Goal: Task Accomplishment & Management: Manage account settings

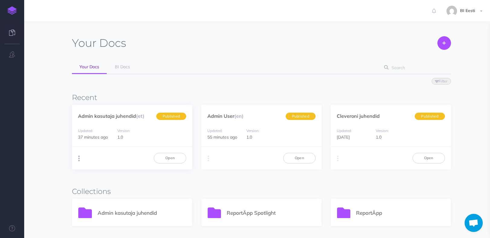
click at [80, 159] on icon "button" at bounding box center [79, 158] width 2 height 8
click at [107, 116] on link "Admin kasutaja juhendid (et)" at bounding box center [111, 116] width 66 height 6
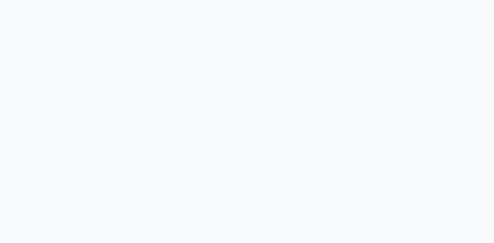
select select "et"
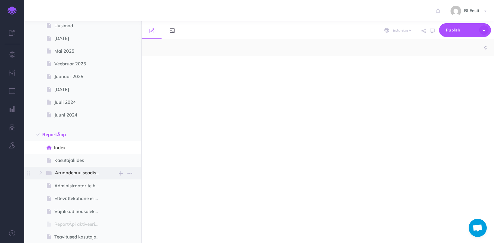
scroll to position [151, 0]
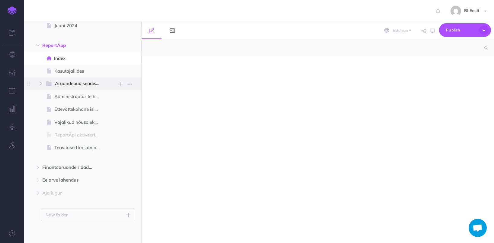
select select "null"
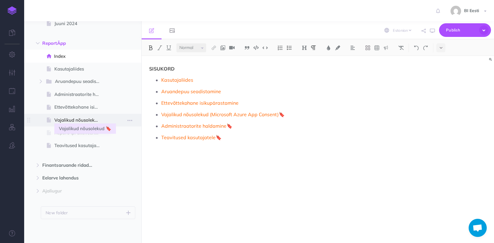
scroll to position [153, 0]
click at [188, 127] on link "Administraatorite haldamine" at bounding box center [193, 126] width 65 height 6
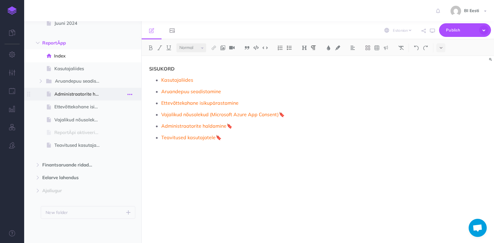
click at [132, 93] on button "button" at bounding box center [129, 94] width 11 height 8
click at [112, 136] on link "Settings" at bounding box center [112, 135] width 45 height 10
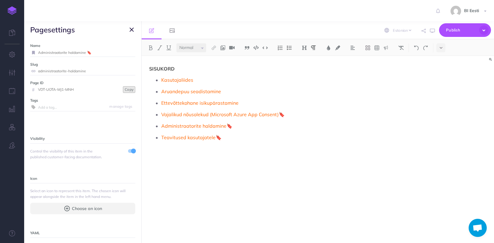
click at [125, 91] on button "Copy" at bounding box center [129, 89] width 12 height 7
click at [131, 31] on icon "button" at bounding box center [132, 29] width 4 height 7
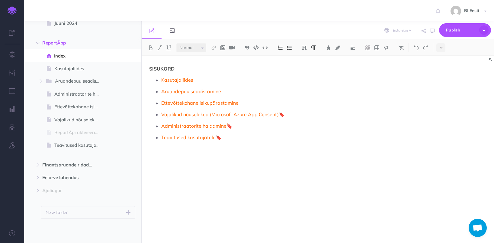
click at [11, 7] on img at bounding box center [12, 10] width 9 height 8
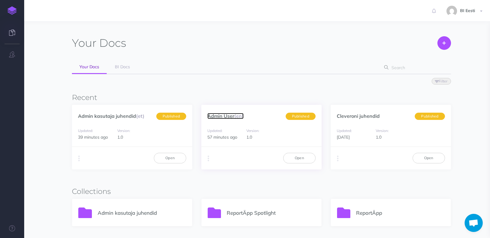
click at [237, 115] on span "(en)" at bounding box center [238, 116] width 9 height 6
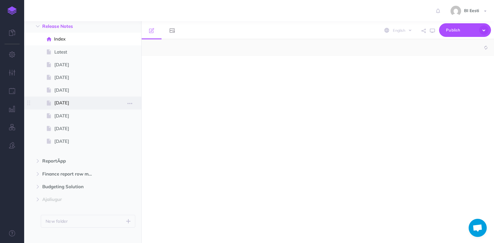
select select "null"
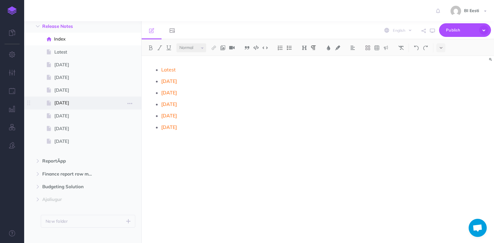
scroll to position [44, 0]
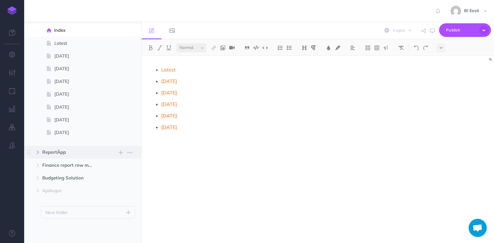
click at [40, 152] on icon "button" at bounding box center [38, 152] width 4 height 4
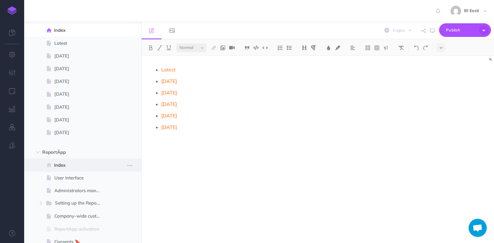
scroll to position [105, 0]
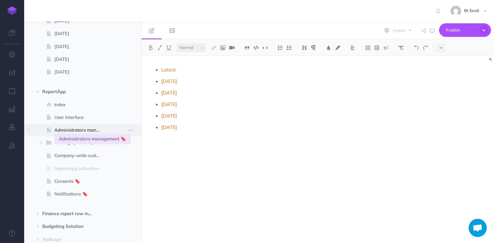
click at [96, 129] on span "Administrators management 🔖" at bounding box center [79, 129] width 51 height 7
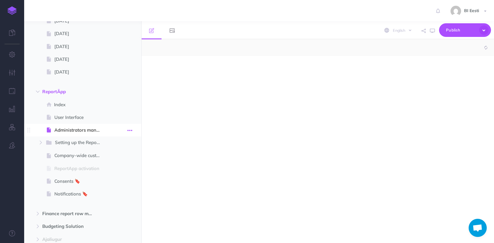
select select "null"
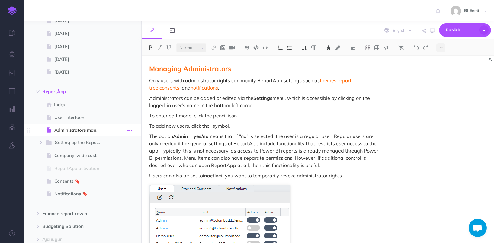
click at [131, 130] on icon "button" at bounding box center [130, 130] width 5 height 7
click at [114, 170] on link "Settings" at bounding box center [112, 171] width 45 height 10
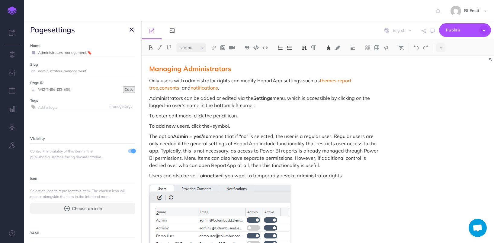
click at [124, 89] on button "Copy" at bounding box center [129, 89] width 12 height 7
click at [130, 30] on icon "button" at bounding box center [132, 29] width 4 height 7
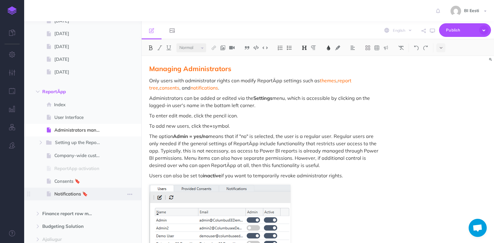
click at [80, 195] on span "Notifications 🔖" at bounding box center [79, 193] width 51 height 7
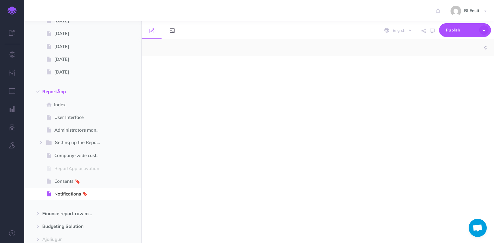
select select "null"
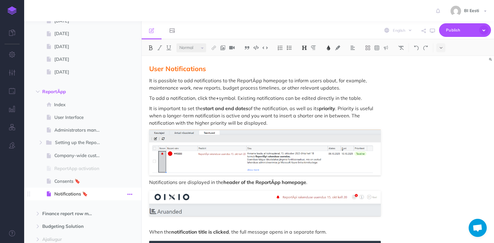
click at [133, 194] on button "button" at bounding box center [129, 194] width 11 height 8
click at [107, 234] on link "Settings" at bounding box center [112, 235] width 45 height 10
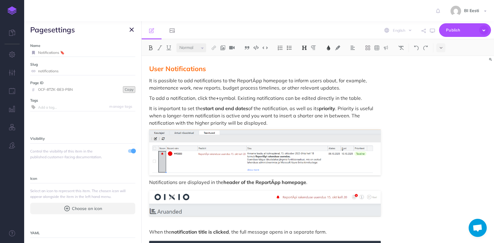
click at [125, 90] on button "Copy" at bounding box center [129, 89] width 12 height 7
click at [130, 29] on icon "button" at bounding box center [132, 29] width 4 height 7
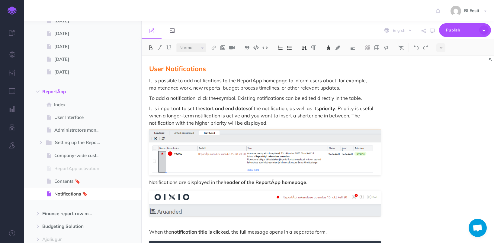
click at [12, 9] on img at bounding box center [12, 10] width 9 height 8
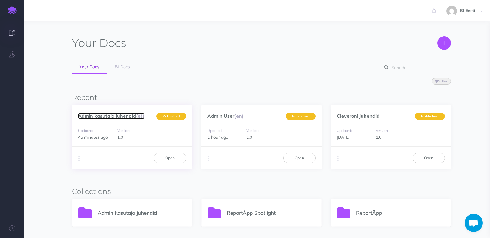
click at [141, 115] on span "(et)" at bounding box center [140, 116] width 8 height 6
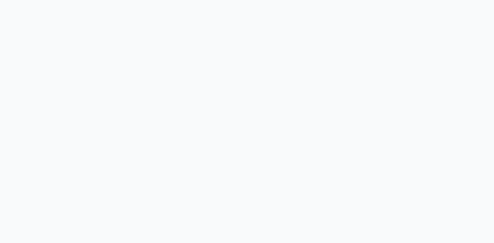
select select "et"
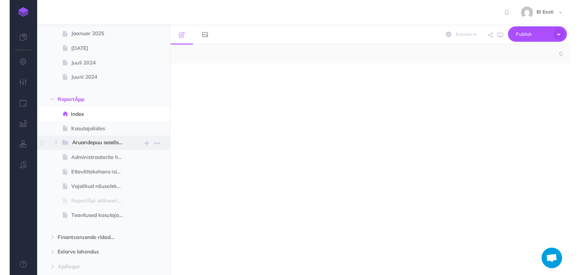
scroll to position [151, 0]
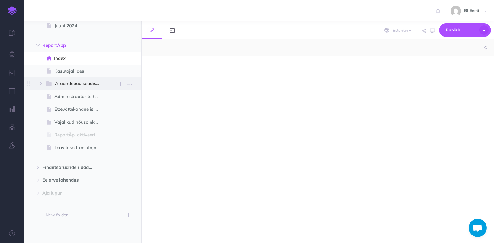
select select "null"
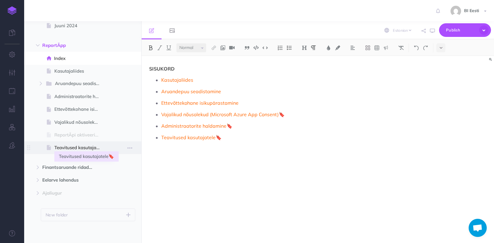
click at [99, 150] on span "Teavitused kasutajatele🔖" at bounding box center [79, 147] width 51 height 7
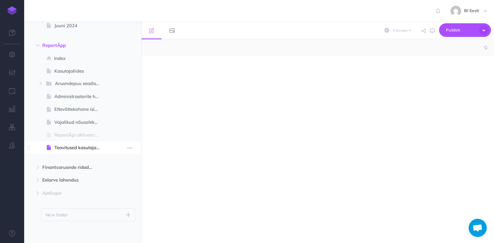
select select "null"
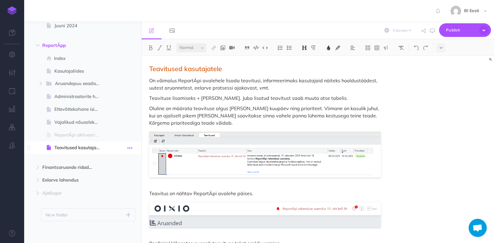
click at [128, 148] on icon "button" at bounding box center [130, 147] width 5 height 7
click at [118, 189] on link "Settings" at bounding box center [112, 188] width 45 height 10
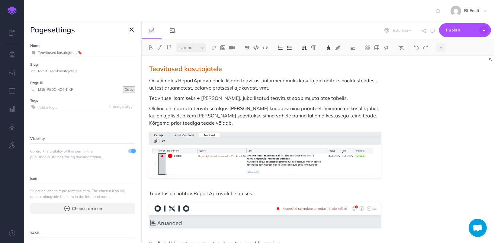
click at [124, 89] on button "Copy" at bounding box center [129, 89] width 12 height 7
click at [131, 30] on icon "button" at bounding box center [132, 29] width 4 height 7
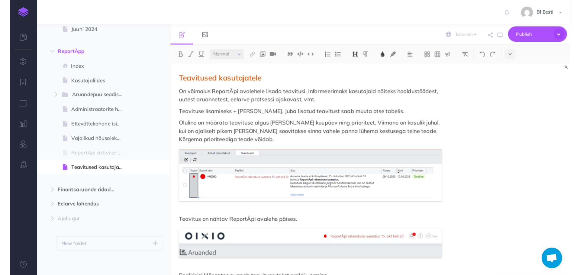
scroll to position [121, 0]
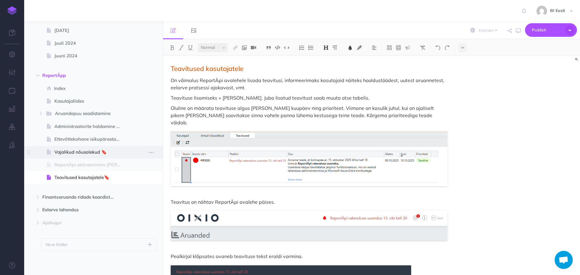
click at [108, 154] on span "Vajalikud nõusolekud 🔖" at bounding box center [90, 152] width 72 height 7
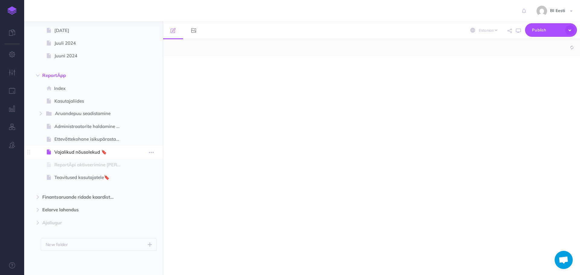
select select "null"
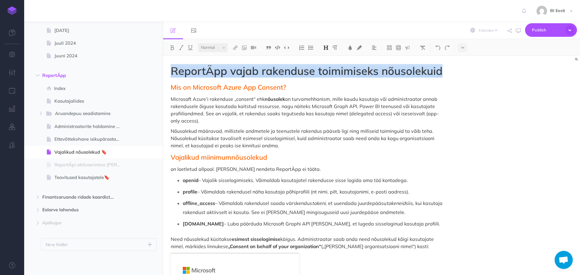
drag, startPoint x: 447, startPoint y: 70, endPoint x: 174, endPoint y: 66, distance: 272.9
click at [174, 66] on h1 "ReportÄpp vajab rakenduse toimimiseks nõusolekuid" at bounding box center [309, 71] width 277 height 12
copy h1 "ReportÄpp vajab rakenduse toimimiseks nõusolekuid"
click at [199, 74] on h1 "ReportÄpp vajab rakenduse toimimiseks nõusolekuid" at bounding box center [309, 71] width 277 height 12
drag, startPoint x: 443, startPoint y: 70, endPoint x: 164, endPoint y: 69, distance: 279.2
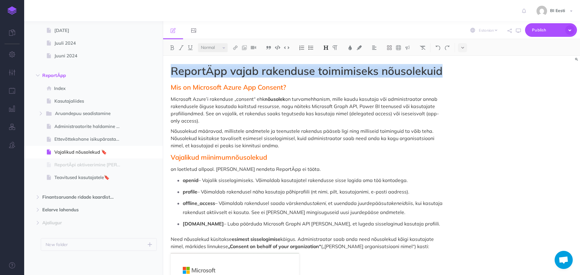
click at [326, 47] on img at bounding box center [325, 47] width 5 height 5
click at [218, 77] on h1 "ReportÄpp vajab rakenduse toimimiseks nõusolekuid" at bounding box center [309, 71] width 277 height 12
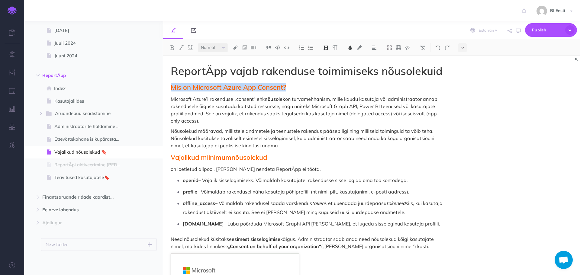
drag, startPoint x: 173, startPoint y: 88, endPoint x: 308, endPoint y: 86, distance: 134.2
click at [308, 86] on h2 "Mis on Microsoft Azure App Consent?" at bounding box center [309, 87] width 277 height 7
copy span "Mis on Microsoft Azure App Consent?"
click at [207, 119] on p "Microsoft Azure’i rakenduse „consent“ ehk nõusolek on turvamehhanism, mille kau…" at bounding box center [309, 109] width 277 height 29
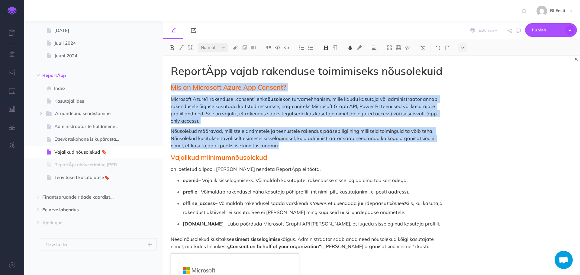
drag, startPoint x: 171, startPoint y: 88, endPoint x: 285, endPoint y: 147, distance: 127.8
copy div "Mis on Microsoft Azure App Consent? Microsoft Azure’i rakenduse „consent“ ehk n…"
click at [219, 97] on p "Microsoft Azure’i rakenduse „consent“ ehk nõusolek on turvamehhanism, mille kau…" at bounding box center [309, 109] width 277 height 29
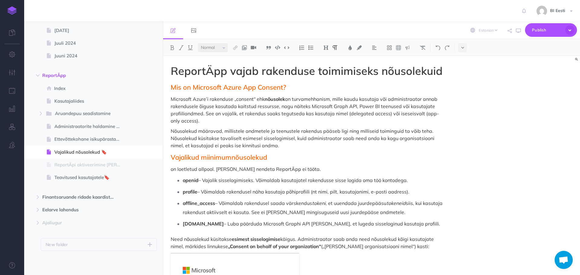
click at [217, 88] on span "Mis on Microsoft Azure App Consent?" at bounding box center [228, 87] width 115 height 8
click at [275, 88] on span "Mis on Microsoft Azure App Consent?" at bounding box center [228, 87] width 115 height 8
click at [351, 47] on img at bounding box center [349, 47] width 5 height 5
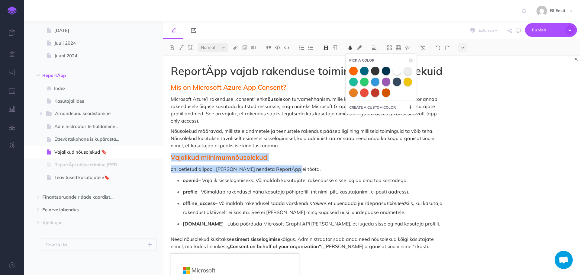
drag, startPoint x: 170, startPoint y: 158, endPoint x: 304, endPoint y: 167, distance: 134.5
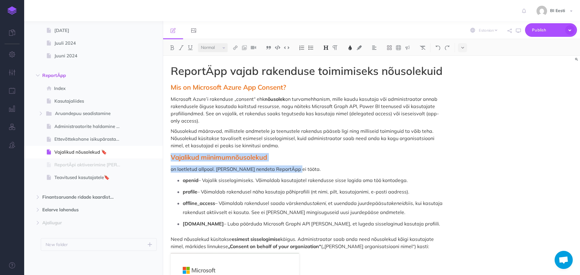
copy div "Vajalikud miinimumnõusolekud on loetletud allpool. Ilma nendeta ReportÄpp ei tö…"
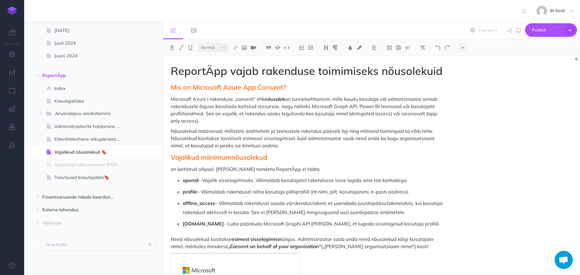
click at [316, 180] on p "openid – Vajalik sisselogimiseks. Võimaldab kasutajatel rakendusse sisse logida…" at bounding box center [315, 180] width 265 height 9
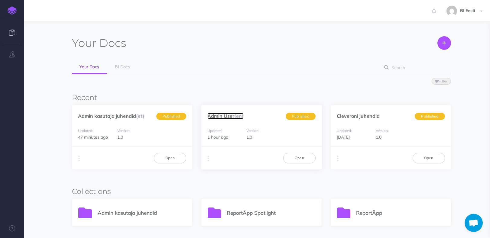
click at [226, 117] on link "Admin User (en)" at bounding box center [225, 116] width 36 height 6
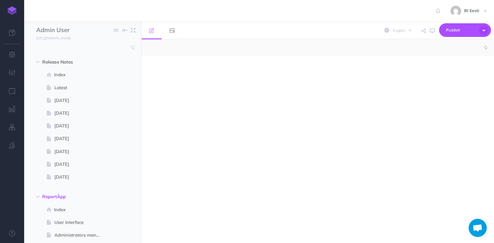
select select "null"
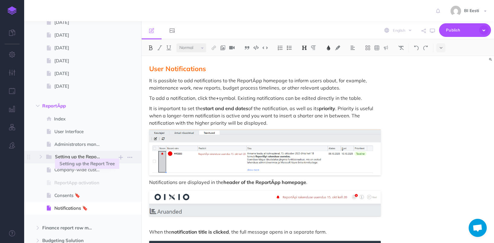
scroll to position [121, 0]
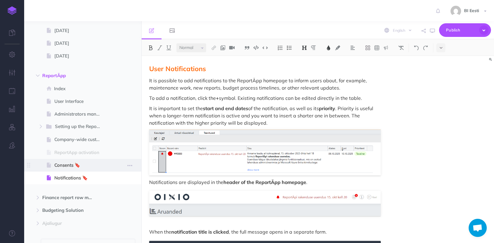
click at [68, 165] on span "Consents 🔖" at bounding box center [79, 164] width 51 height 7
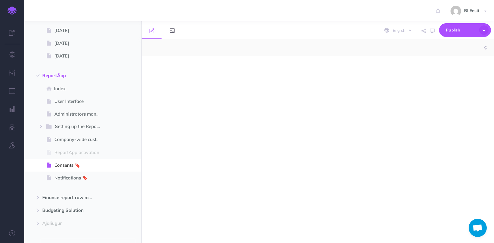
select select "null"
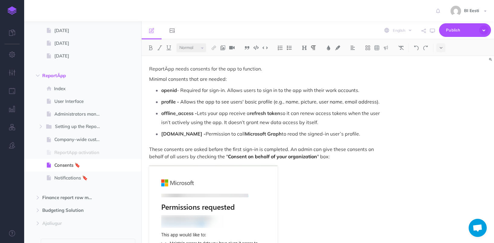
click at [151, 69] on p "ReportÄpp needs consents for the app to function." at bounding box center [265, 68] width 232 height 7
drag, startPoint x: 268, startPoint y: 70, endPoint x: 143, endPoint y: 70, distance: 125.1
click at [304, 49] on img at bounding box center [304, 47] width 5 height 5
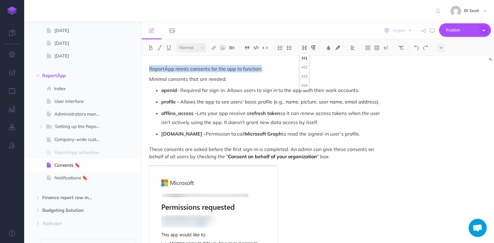
click at [306, 58] on button "H1" at bounding box center [304, 58] width 9 height 9
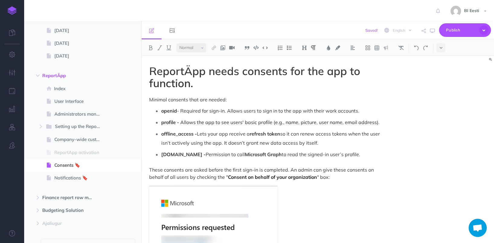
click at [209, 87] on h1 "ReportÄpp needs consents for the app to function." at bounding box center [265, 77] width 232 height 24
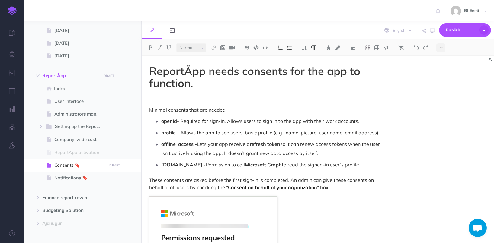
drag, startPoint x: 236, startPoint y: 99, endPoint x: 145, endPoint y: 99, distance: 91.6
click at [306, 47] on img at bounding box center [304, 47] width 5 height 5
click at [306, 85] on button "H4" at bounding box center [304, 85] width 9 height 9
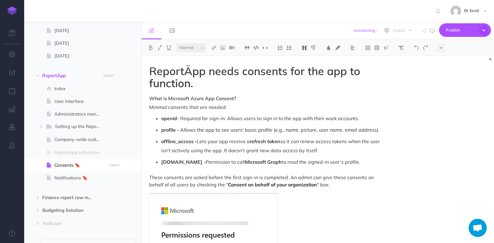
click at [303, 48] on img at bounding box center [304, 47] width 5 height 5
click at [306, 76] on button "H3" at bounding box center [304, 76] width 9 height 9
click at [304, 51] on button at bounding box center [304, 47] width 9 height 9
click at [306, 67] on button "H2" at bounding box center [304, 67] width 9 height 9
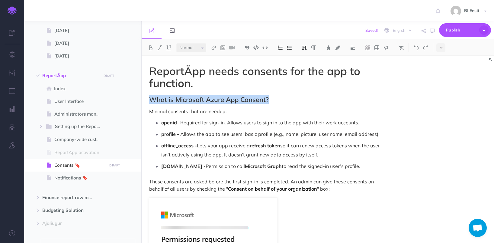
drag, startPoint x: 282, startPoint y: 98, endPoint x: 148, endPoint y: 97, distance: 133.9
click at [328, 49] on img at bounding box center [328, 47] width 5 height 5
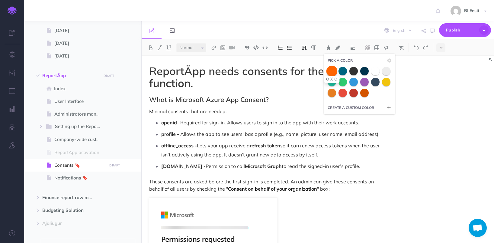
click at [331, 73] on span at bounding box center [332, 70] width 11 height 11
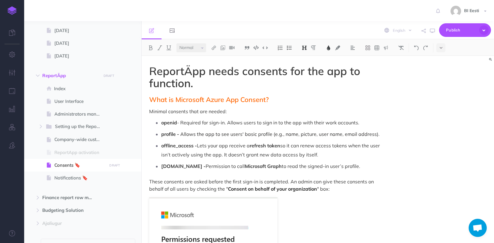
click at [277, 99] on h2 "What is Microsoft Azure App Consent?" at bounding box center [265, 99] width 232 height 7
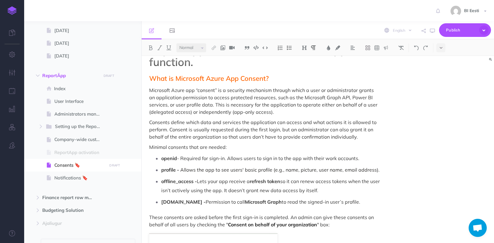
scroll to position [30, 0]
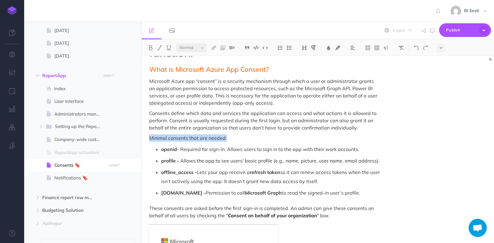
drag, startPoint x: 229, startPoint y: 138, endPoint x: 146, endPoint y: 138, distance: 82.8
click at [305, 50] on button at bounding box center [304, 47] width 9 height 9
click at [307, 67] on button "H2" at bounding box center [304, 67] width 9 height 9
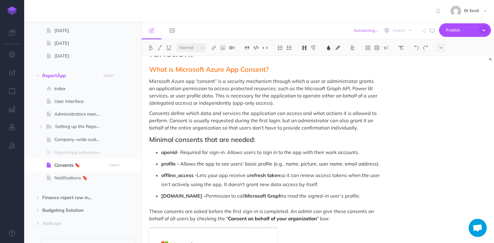
click at [329, 49] on img at bounding box center [328, 47] width 5 height 5
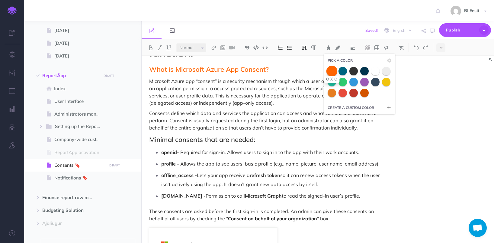
click at [334, 72] on span at bounding box center [332, 70] width 11 height 11
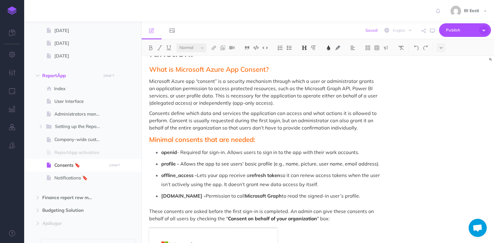
drag, startPoint x: 251, startPoint y: 140, endPoint x: 151, endPoint y: 141, distance: 100.0
click at [151, 141] on span "Minimal consents that are needed:" at bounding box center [202, 139] width 106 height 8
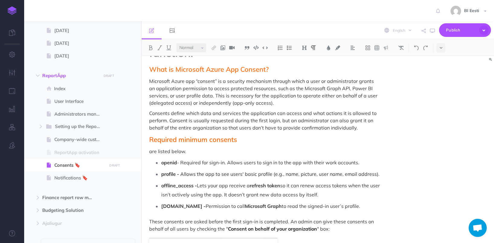
click at [224, 151] on p "are listed below." at bounding box center [265, 150] width 232 height 7
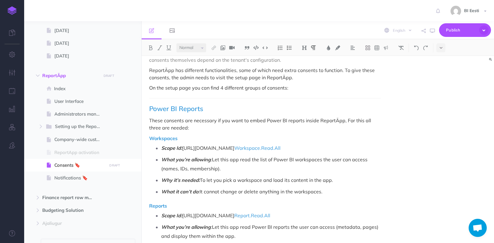
scroll to position [423, 0]
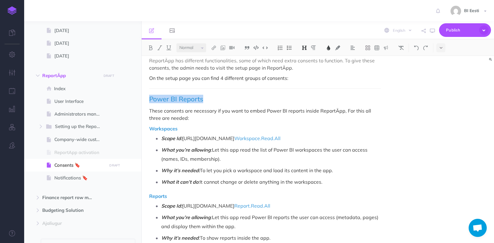
drag, startPoint x: 205, startPoint y: 100, endPoint x: 149, endPoint y: 99, distance: 55.9
click at [149, 99] on h2 "Power BI Reports" at bounding box center [265, 98] width 232 height 7
click at [331, 48] on img at bounding box center [328, 47] width 5 height 5
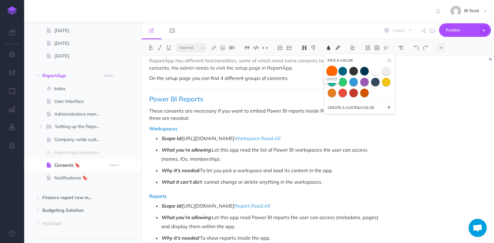
click at [334, 70] on span at bounding box center [332, 70] width 11 height 11
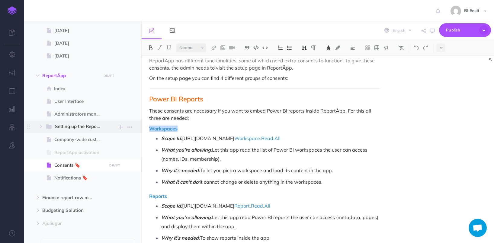
drag, startPoint x: 186, startPoint y: 129, endPoint x: 141, endPoint y: 129, distance: 44.7
click at [141, 129] on div "Admin User Collapse all Expand all Expand to root folders https://admin-juhend.…" at bounding box center [259, 131] width 470 height 221
click at [330, 47] on img at bounding box center [328, 47] width 5 height 5
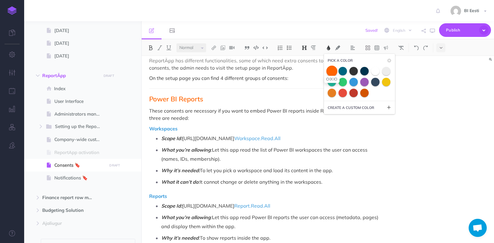
click at [334, 71] on span at bounding box center [332, 70] width 11 height 11
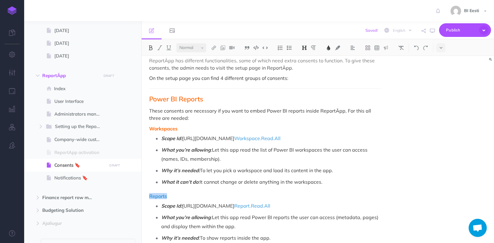
drag, startPoint x: 170, startPoint y: 196, endPoint x: 146, endPoint y: 195, distance: 24.5
click at [146, 195] on div "ReportÄpp needs consents for the app to function. What is Microsoft Azure App C…" at bounding box center [265, 184] width 247 height 1103
click at [331, 47] on img at bounding box center [328, 47] width 5 height 5
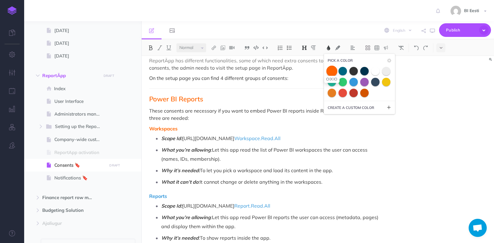
click at [331, 71] on span at bounding box center [332, 70] width 11 height 11
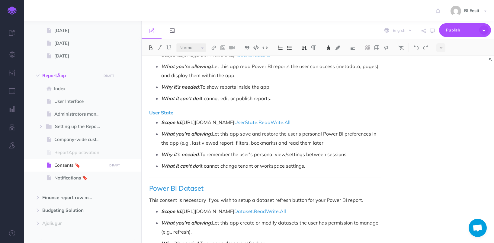
scroll to position [574, 0]
drag, startPoint x: 166, startPoint y: 111, endPoint x: 141, endPoint y: 111, distance: 25.4
click at [141, 111] on div "Admin User Collapse all Expand all Expand to root folders https://admin-juhend.…" at bounding box center [259, 131] width 470 height 221
click at [329, 45] on img at bounding box center [328, 47] width 5 height 5
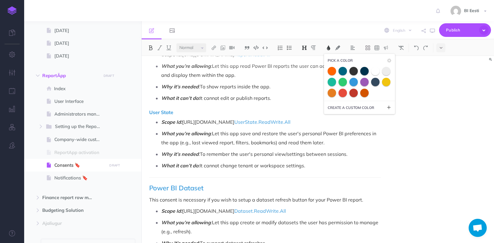
drag, startPoint x: 333, startPoint y: 69, endPoint x: 286, endPoint y: 100, distance: 55.9
click at [333, 69] on span at bounding box center [332, 71] width 8 height 8
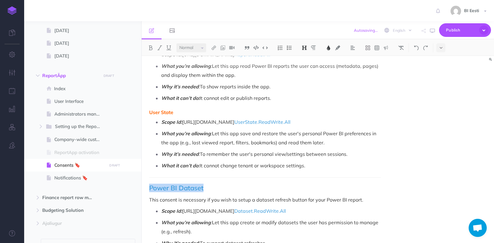
drag, startPoint x: 206, startPoint y: 186, endPoint x: 141, endPoint y: 187, distance: 64.4
click at [141, 187] on div "Admin User Collapse all Expand all Expand to root folders https://admin-juhend.…" at bounding box center [259, 131] width 470 height 221
click at [330, 49] on img at bounding box center [328, 47] width 5 height 5
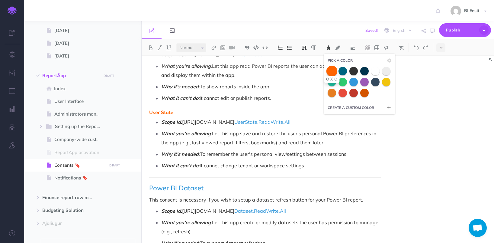
click at [335, 70] on span at bounding box center [332, 70] width 11 height 11
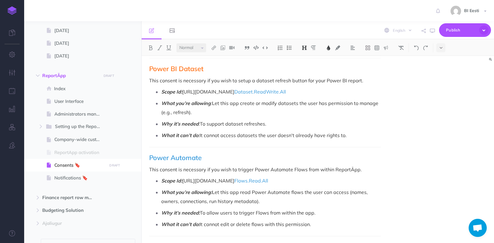
scroll to position [695, 0]
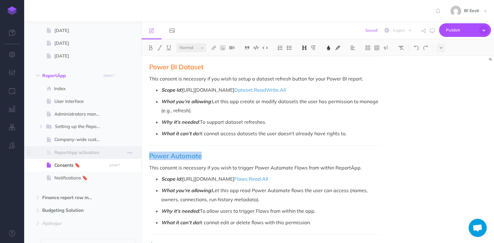
drag, startPoint x: 205, startPoint y: 155, endPoint x: 141, endPoint y: 153, distance: 64.1
click at [141, 153] on div "Admin User Collapse all Expand all Expand to root folders https://admin-juhend.…" at bounding box center [259, 131] width 470 height 221
click at [331, 47] on img at bounding box center [328, 47] width 5 height 5
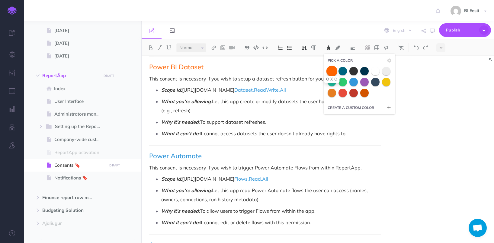
click at [331, 67] on span at bounding box center [332, 70] width 11 height 11
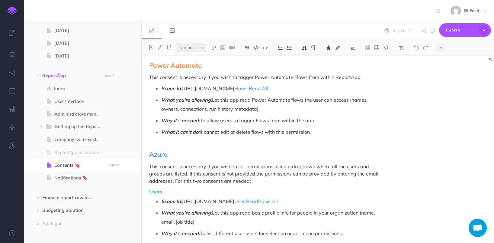
scroll to position [786, 0]
drag, startPoint x: 170, startPoint y: 152, endPoint x: 151, endPoint y: 153, distance: 19.6
click at [151, 153] on h2 "Azure" at bounding box center [265, 153] width 232 height 7
click at [327, 47] on img at bounding box center [328, 47] width 5 height 5
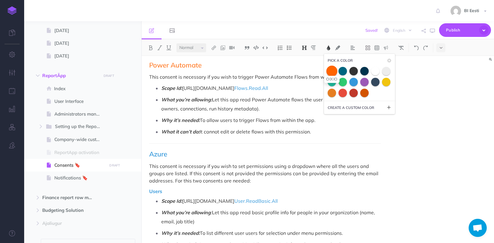
click at [334, 71] on span at bounding box center [332, 70] width 11 height 11
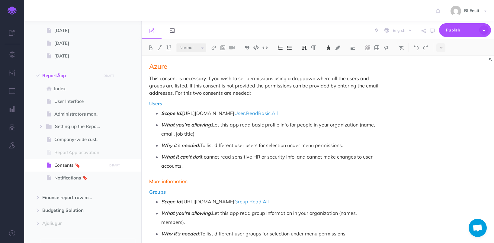
scroll to position [876, 0]
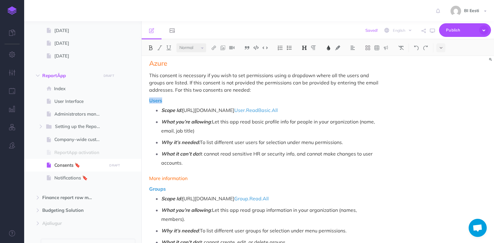
drag, startPoint x: 163, startPoint y: 101, endPoint x: 147, endPoint y: 101, distance: 16.3
click at [330, 47] on img at bounding box center [328, 47] width 5 height 5
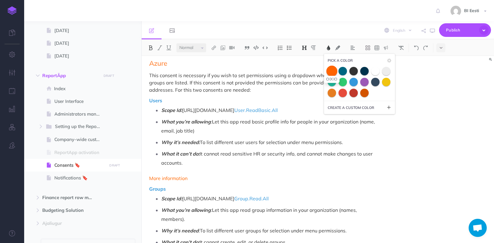
click at [333, 70] on span at bounding box center [332, 70] width 11 height 11
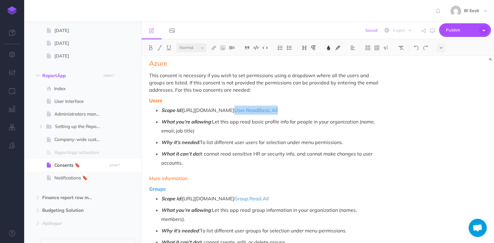
drag, startPoint x: 251, startPoint y: 111, endPoint x: 296, endPoint y: 111, distance: 44.7
click at [296, 111] on p "Scope Id: https://graph.microsoft.com/ User.ReadBasic.All" at bounding box center [271, 109] width 220 height 9
click at [330, 49] on img at bounding box center [328, 47] width 5 height 5
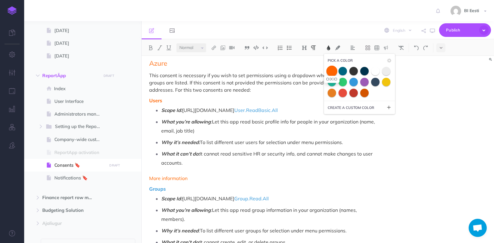
click at [332, 69] on span at bounding box center [332, 70] width 11 height 11
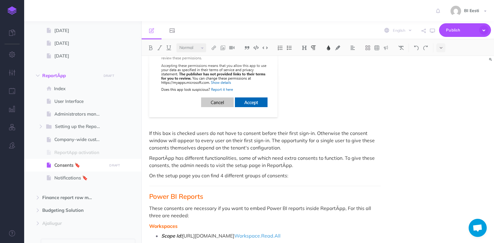
scroll to position [423, 0]
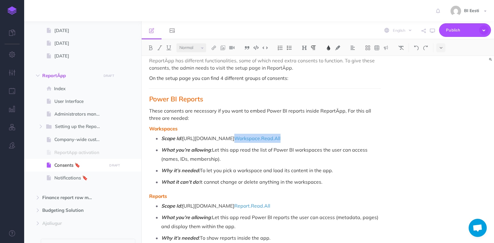
drag, startPoint x: 276, startPoint y: 139, endPoint x: 323, endPoint y: 139, distance: 46.2
click at [323, 139] on p "Scope Id: https://analysis.windows.net/powerbi/api/ Workspace.Read.All" at bounding box center [271, 138] width 220 height 9
click at [330, 49] on img at bounding box center [328, 47] width 5 height 5
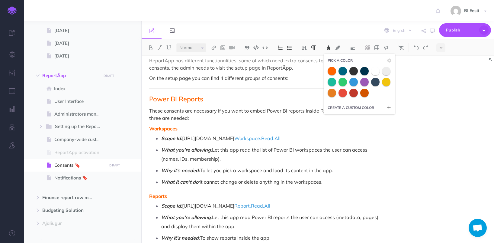
click at [333, 71] on span at bounding box center [332, 71] width 8 height 8
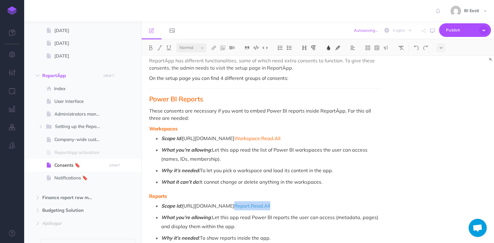
drag, startPoint x: 275, startPoint y: 206, endPoint x: 322, endPoint y: 206, distance: 47.4
click at [322, 207] on p "Scope Id: https://analysis.windows.net/powerbi/api/ Report.Read.All" at bounding box center [271, 205] width 220 height 9
click at [328, 47] on img at bounding box center [328, 47] width 5 height 5
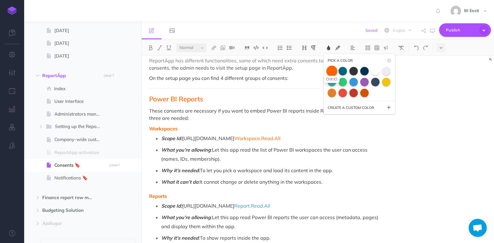
click at [330, 72] on span at bounding box center [332, 70] width 11 height 11
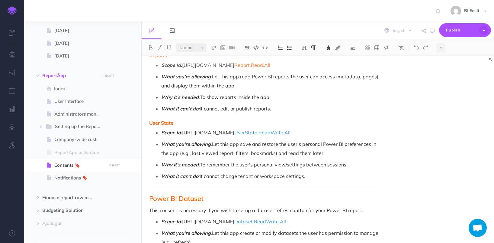
scroll to position [574, 0]
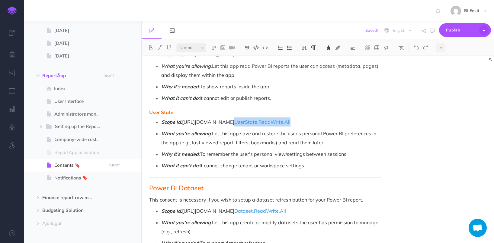
drag, startPoint x: 275, startPoint y: 122, endPoint x: 348, endPoint y: 122, distance: 72.5
click at [348, 122] on p "Scope Id: https://analysis.windows.net/powerbi/api/ UserState.ReadWrite.All" at bounding box center [271, 121] width 220 height 9
click at [331, 50] on img at bounding box center [328, 47] width 5 height 5
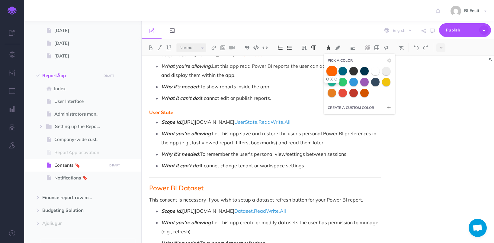
click at [332, 70] on span at bounding box center [332, 70] width 11 height 11
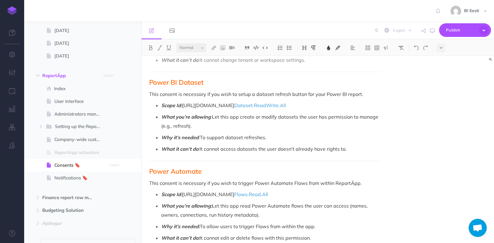
scroll to position [695, 0]
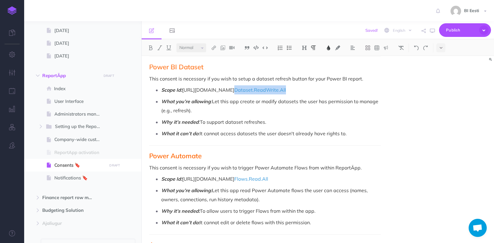
drag, startPoint x: 276, startPoint y: 91, endPoint x: 343, endPoint y: 92, distance: 66.5
click at [343, 92] on p "Scope Id: https://analysis.windows.net/powerbi/api/ Dataset.ReadWrite.All" at bounding box center [271, 89] width 220 height 9
click at [327, 47] on img at bounding box center [328, 47] width 5 height 5
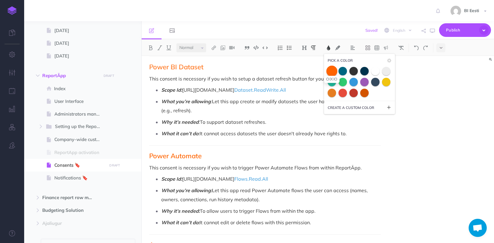
click at [334, 73] on span at bounding box center [332, 70] width 11 height 11
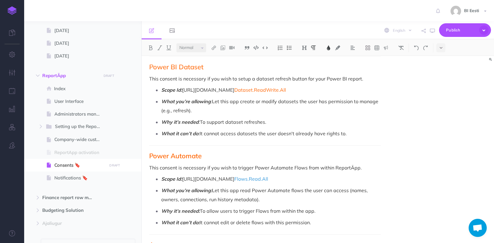
scroll to position [755, 0]
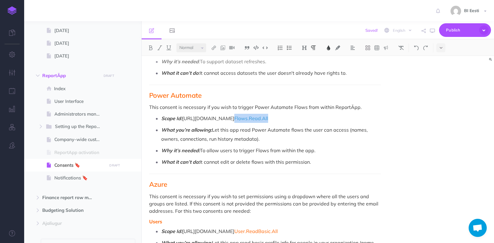
drag, startPoint x: 258, startPoint y: 119, endPoint x: 309, endPoint y: 119, distance: 50.8
click at [309, 119] on p "Scope Id: https://service.flow.microsoft.com/ Flows.Read.All" at bounding box center [271, 118] width 220 height 9
click at [328, 47] on img at bounding box center [328, 47] width 5 height 5
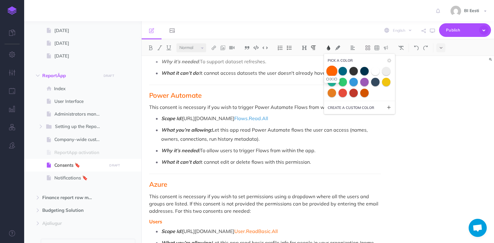
click at [332, 71] on span at bounding box center [332, 70] width 11 height 11
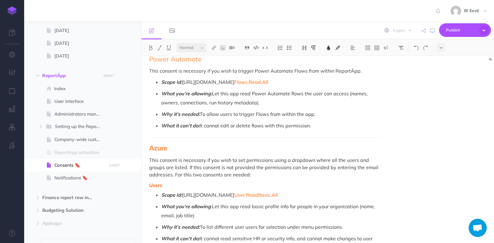
scroll to position [906, 0]
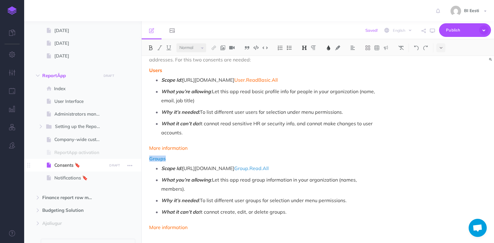
drag, startPoint x: 171, startPoint y: 159, endPoint x: 139, endPoint y: 159, distance: 32.0
click at [139, 159] on div "Admin User Collapse all Expand all Expand to root folders https://admin-juhend.…" at bounding box center [259, 131] width 470 height 221
click at [328, 47] on img at bounding box center [328, 47] width 5 height 5
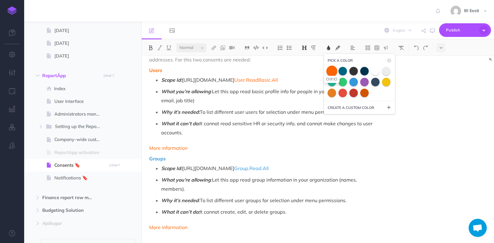
click at [334, 69] on span at bounding box center [332, 70] width 11 height 11
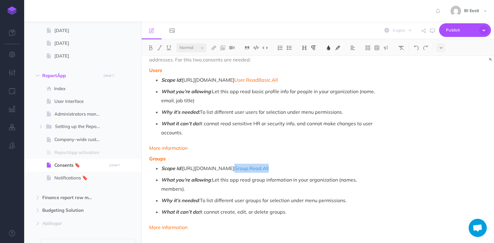
drag, startPoint x: 260, startPoint y: 169, endPoint x: 292, endPoint y: 168, distance: 31.4
click at [292, 168] on p "Scope Id: https://graph.microsoft.com/ Group.Read.All" at bounding box center [271, 167] width 220 height 9
click at [330, 49] on img at bounding box center [328, 47] width 5 height 5
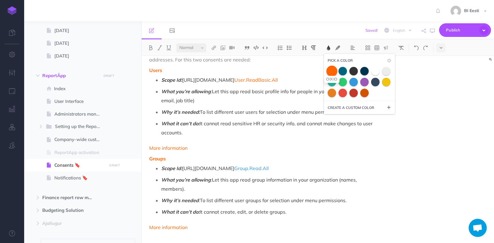
click at [331, 71] on span at bounding box center [332, 70] width 11 height 11
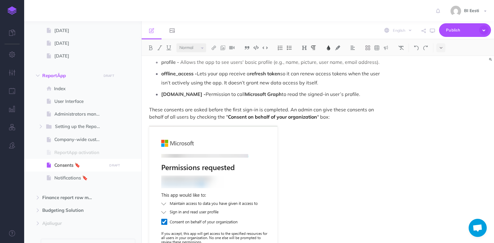
scroll to position [0, 0]
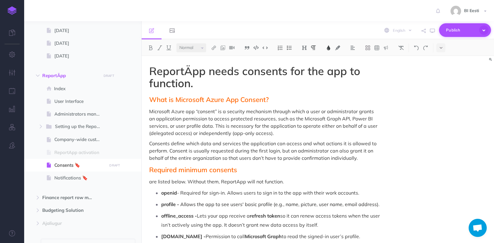
click at [467, 30] on span "Publish" at bounding box center [461, 29] width 30 height 9
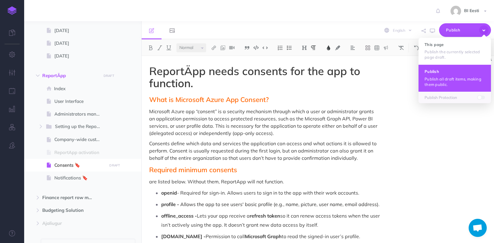
click at [450, 80] on p "Publish all draft items, making them public." at bounding box center [455, 81] width 60 height 11
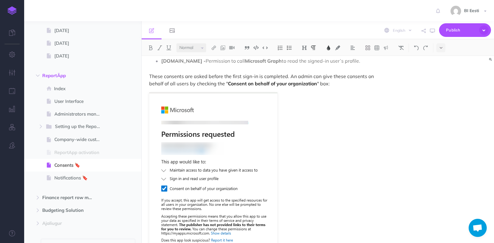
scroll to position [151, 0]
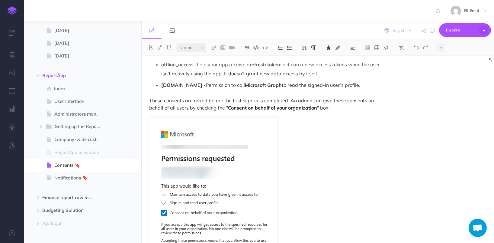
click at [11, 10] on img at bounding box center [12, 10] width 9 height 8
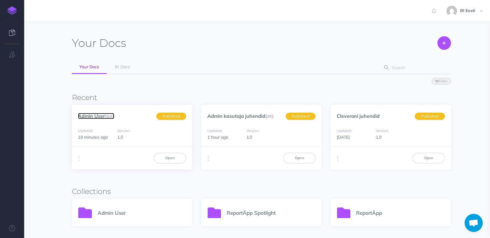
click at [99, 114] on link "Admin User (en)" at bounding box center [96, 116] width 36 height 6
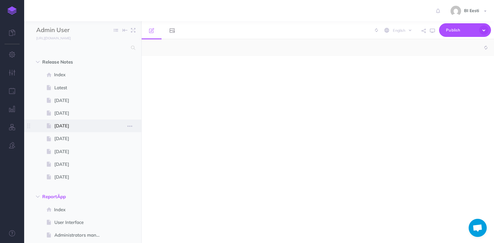
select select "null"
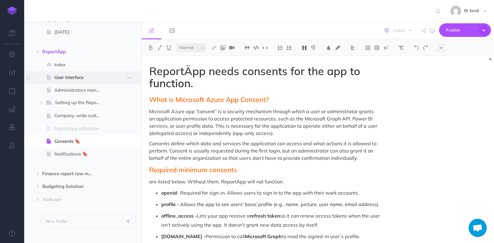
scroll to position [153, 0]
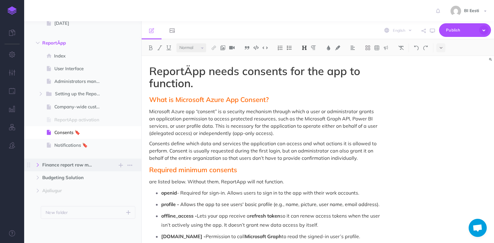
click at [38, 164] on icon "button" at bounding box center [38, 165] width 4 height 4
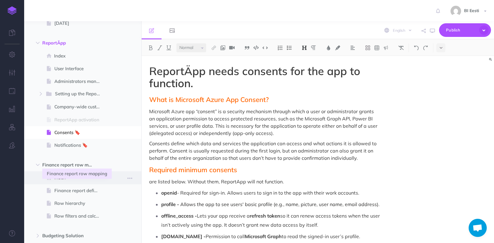
scroll to position [184, 0]
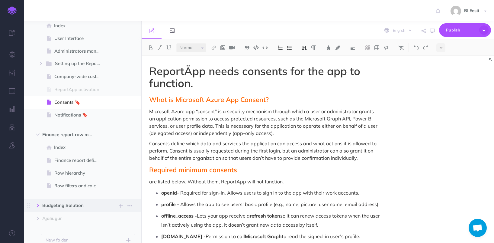
click at [34, 205] on button "button" at bounding box center [37, 205] width 11 height 7
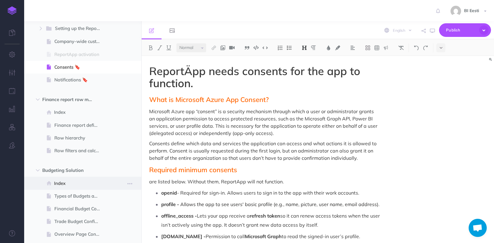
scroll to position [274, 0]
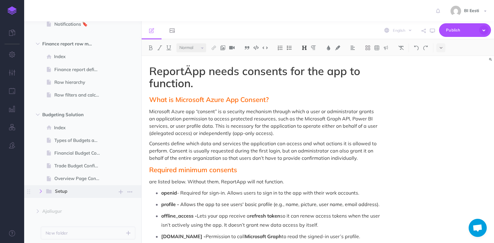
click at [41, 191] on icon "button" at bounding box center [41, 191] width 4 height 4
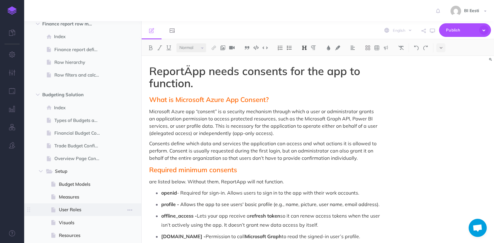
scroll to position [335, 0]
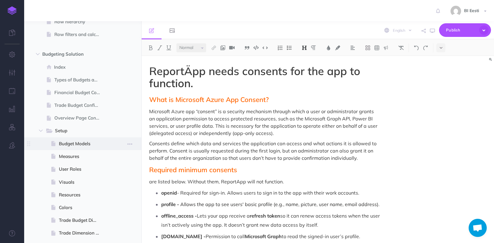
click at [102, 144] on span "Budget Models" at bounding box center [82, 143] width 46 height 7
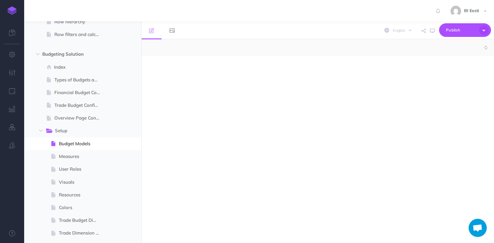
select select "null"
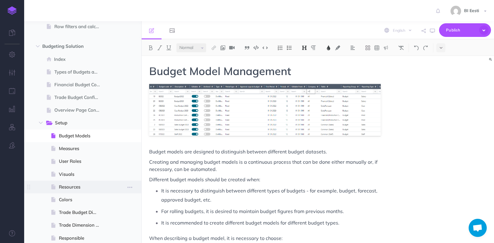
scroll to position [365, 0]
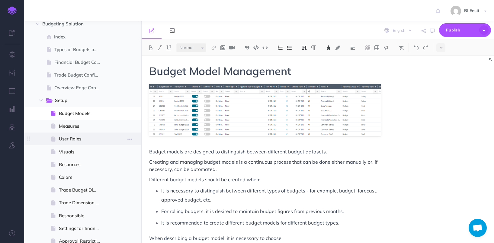
click at [86, 140] on span "User Roles" at bounding box center [82, 138] width 46 height 7
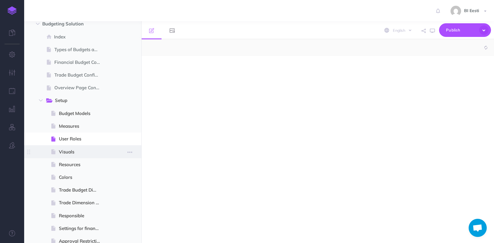
select select "null"
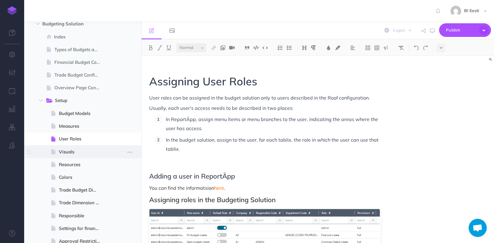
click at [78, 154] on span "Visuals" at bounding box center [82, 151] width 46 height 7
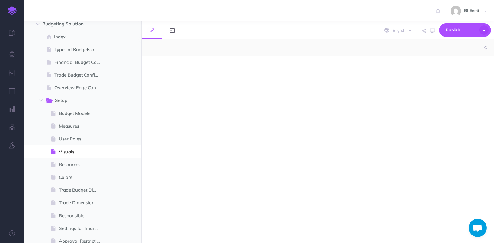
select select "null"
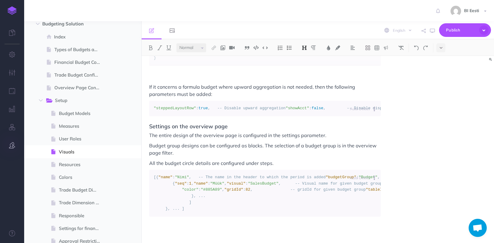
scroll to position [504, 0]
click at [10, 53] on icon "button" at bounding box center [12, 54] width 6 height 6
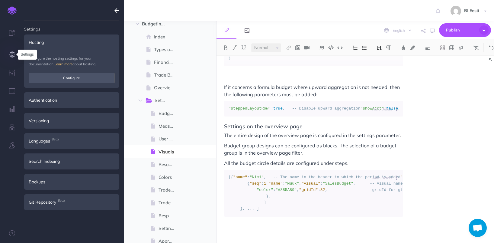
scroll to position [519, 0]
click at [10, 76] on button "button" at bounding box center [12, 73] width 24 height 18
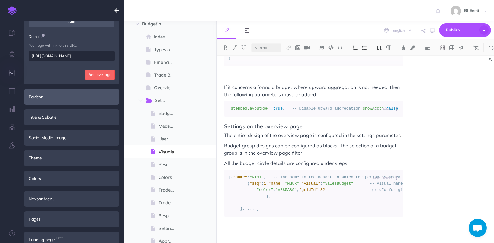
scroll to position [91, 0]
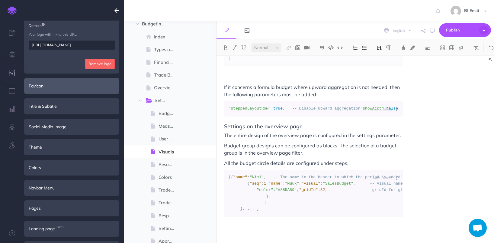
click at [83, 89] on div "Favicon" at bounding box center [71, 86] width 95 height 16
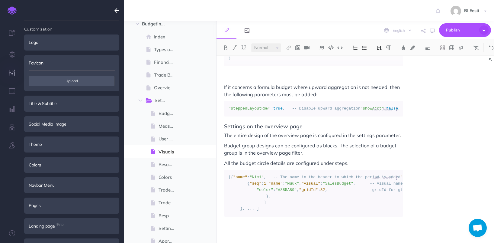
click at [75, 61] on div "Favicon" at bounding box center [71, 63] width 95 height 16
click at [82, 82] on span "Upload" at bounding box center [72, 81] width 86 height 10
click at [72, 59] on div "Favicon" at bounding box center [71, 63] width 95 height 16
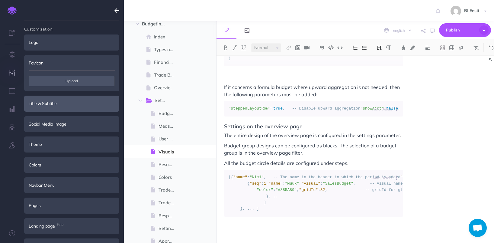
click at [58, 102] on div "Title & Subtitle" at bounding box center [71, 103] width 95 height 16
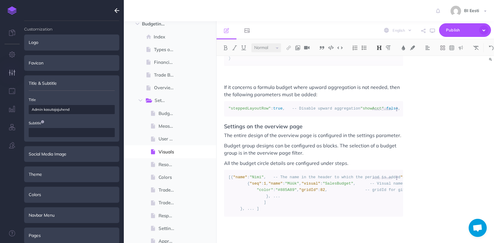
click at [89, 84] on div "Title & Subtitle" at bounding box center [71, 83] width 95 height 16
click at [56, 154] on div "Social Media Image" at bounding box center [71, 154] width 95 height 16
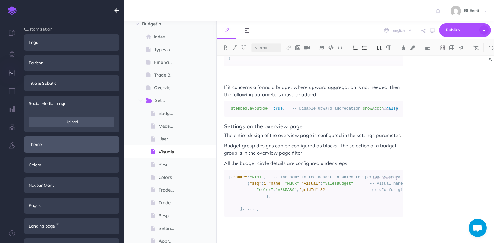
click at [78, 148] on div "Theme" at bounding box center [71, 144] width 95 height 16
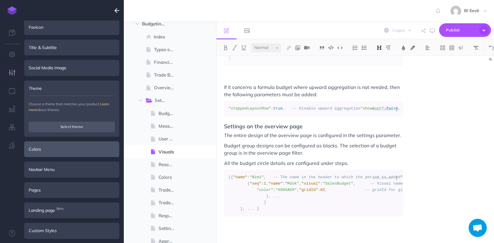
scroll to position [37, 0]
click at [72, 146] on div "Colors" at bounding box center [71, 148] width 95 height 16
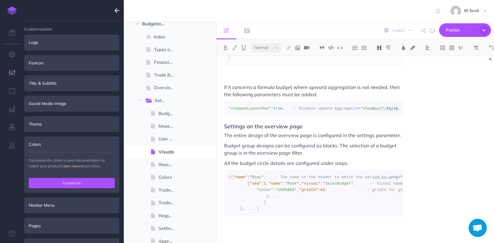
click at [80, 180] on button "Customize" at bounding box center [72, 183] width 86 height 10
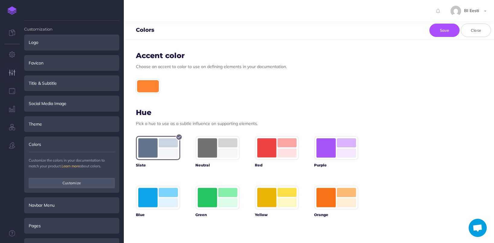
click at [151, 83] on div at bounding box center [148, 86] width 24 height 15
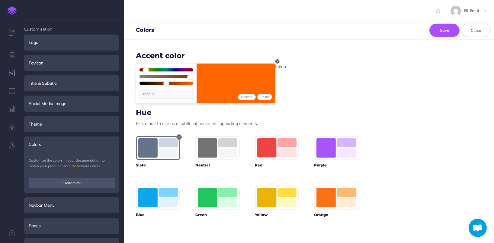
click at [240, 111] on h3 "Hue" at bounding box center [247, 112] width 223 height 8
click at [320, 89] on div "#ff6600 Restore Reset" at bounding box center [247, 86] width 223 height 15
click at [276, 60] on icon "button" at bounding box center [278, 62] width 4 height 4
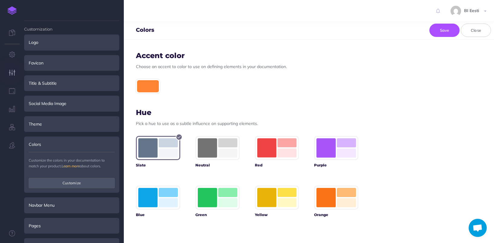
click at [150, 83] on div at bounding box center [148, 86] width 24 height 15
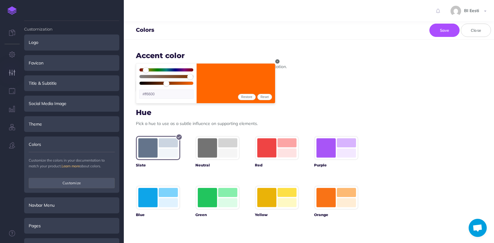
click at [276, 60] on icon "button" at bounding box center [278, 62] width 4 height 4
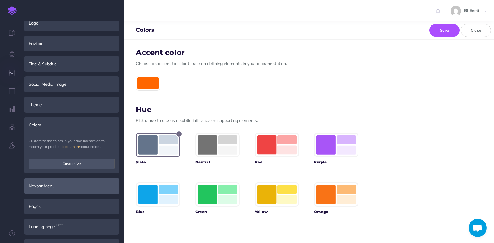
scroll to position [30, 0]
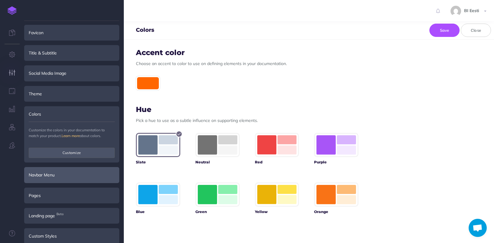
click at [74, 171] on div "Navbar Menu" at bounding box center [71, 175] width 95 height 16
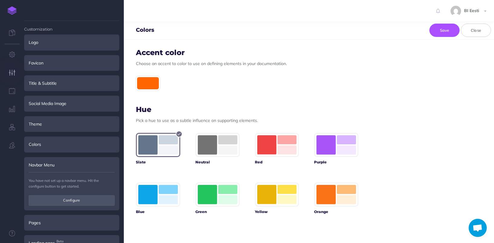
scroll to position [34, 0]
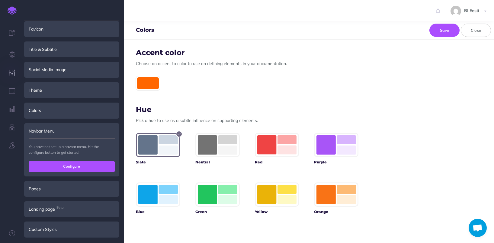
click at [84, 166] on button "Configure" at bounding box center [72, 166] width 86 height 10
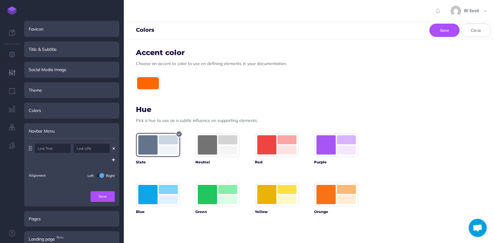
click at [41, 126] on div "Navbar Menu" at bounding box center [71, 131] width 95 height 16
click at [20, 200] on div "Customization Logo On light On dark Add Domain Your logo will link to this URL.…" at bounding box center [12, 121] width 24 height 243
click at [113, 148] on icon "button" at bounding box center [114, 149] width 2 height 4
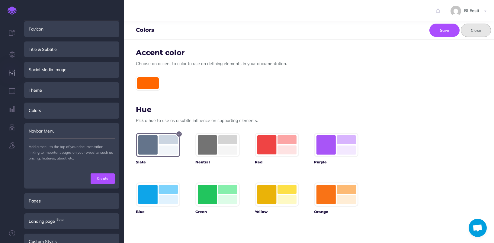
click at [474, 27] on button "Close" at bounding box center [476, 30] width 30 height 13
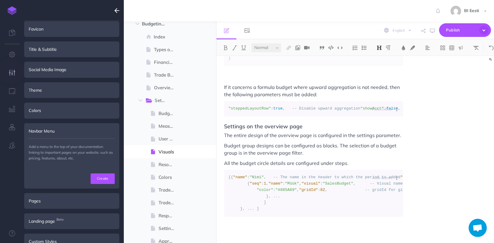
click at [11, 10] on img at bounding box center [12, 10] width 9 height 8
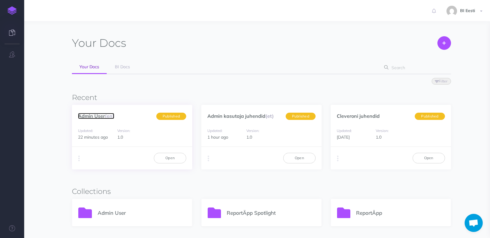
click at [100, 118] on link "Admin User (en)" at bounding box center [96, 116] width 36 height 6
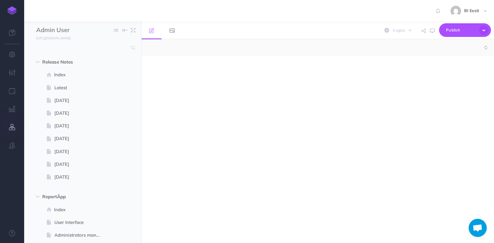
select select "null"
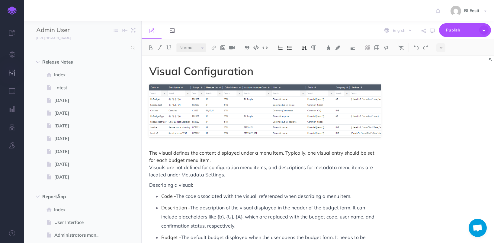
click at [6, 75] on button "button" at bounding box center [12, 73] width 24 height 18
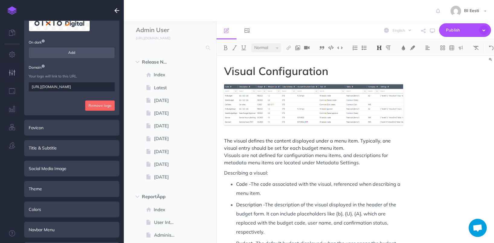
scroll to position [110, 0]
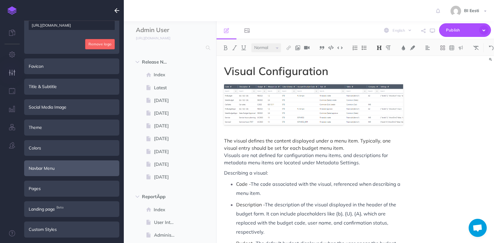
click at [58, 165] on div "Navbar Menu" at bounding box center [71, 168] width 95 height 16
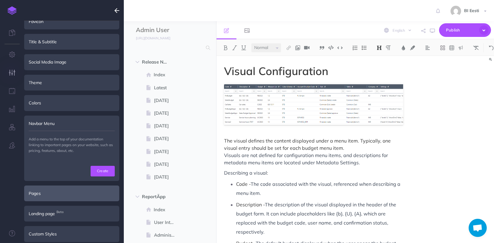
scroll to position [46, 0]
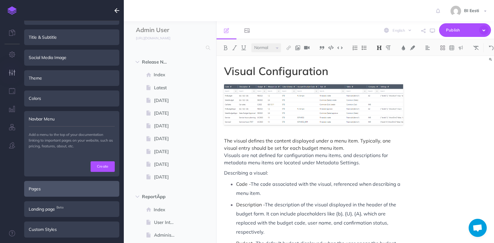
click at [52, 189] on div "Pages" at bounding box center [71, 189] width 95 height 16
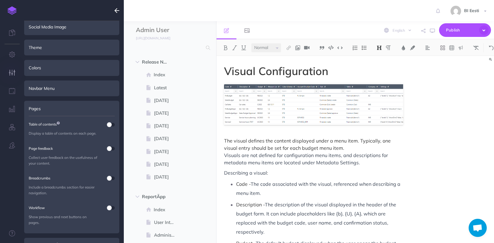
scroll to position [91, 0]
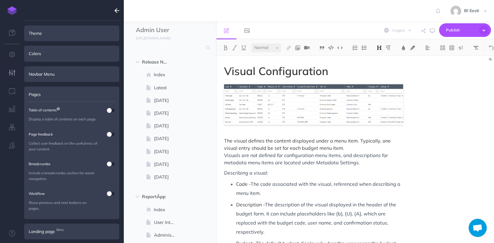
click at [60, 89] on div "Pages" at bounding box center [71, 94] width 95 height 16
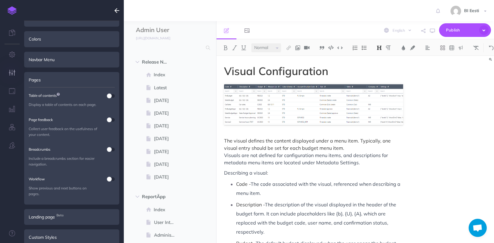
scroll to position [113, 0]
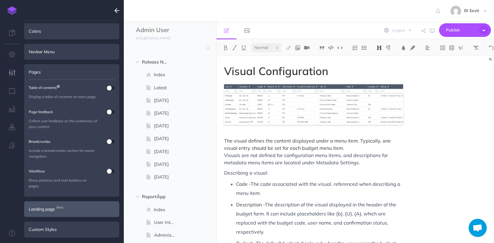
click at [52, 212] on div "Landing page Beta" at bounding box center [71, 209] width 95 height 16
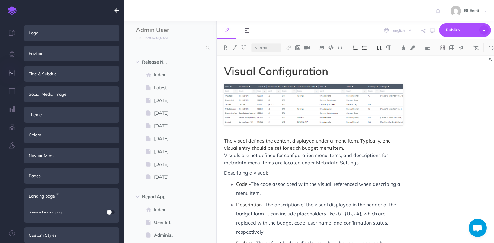
scroll to position [15, 0]
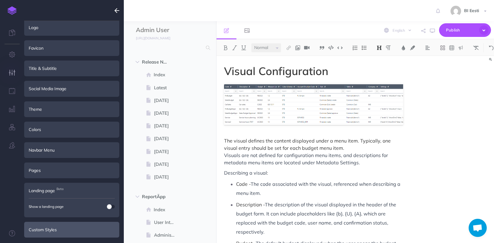
click at [52, 228] on div "Custom Styles" at bounding box center [71, 229] width 95 height 16
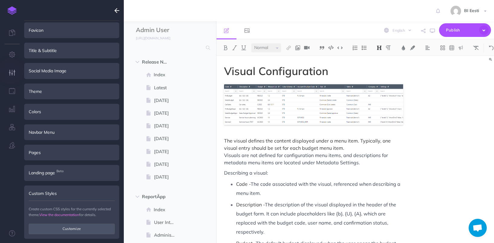
scroll to position [34, 0]
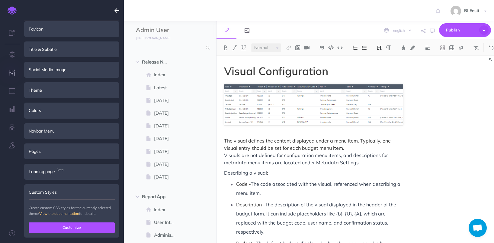
click at [68, 226] on button "Customize" at bounding box center [72, 227] width 86 height 10
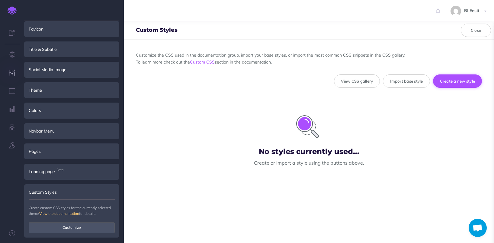
click at [453, 83] on button "Create a new style" at bounding box center [457, 80] width 49 height 13
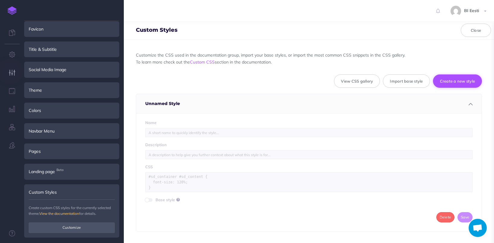
scroll to position [13, 0]
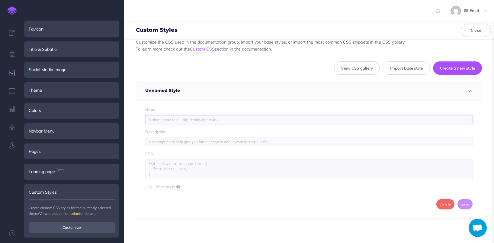
click at [187, 120] on input "text" at bounding box center [309, 119] width 328 height 9
click at [192, 118] on input "text" at bounding box center [309, 119] width 328 height 9
paste input "hljs"
type input "hljs override"
click at [188, 143] on input "text" at bounding box center [309, 141] width 328 height 9
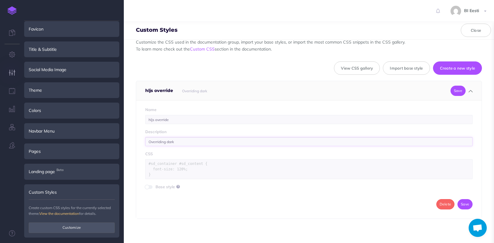
paste input "hljs"
type input "Overriding dark hljs boxes"
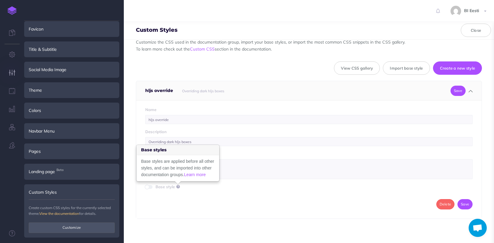
click at [174, 166] on div "Base styles are applied before all other styles, and can be imported into other…" at bounding box center [178, 168] width 82 height 26
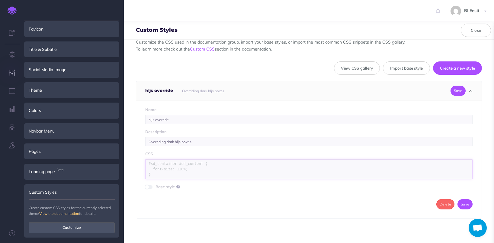
click at [238, 164] on textarea at bounding box center [309, 169] width 328 height 20
paste textarea "body .hljs { background-color: #faf8fc; color: #7a97a9; } body .hljs-comment { …"
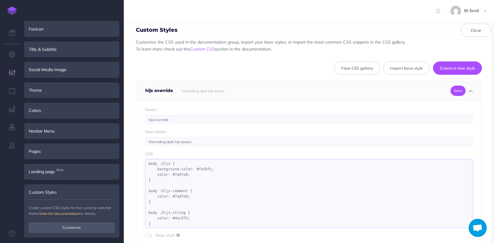
drag, startPoint x: 156, startPoint y: 165, endPoint x: 139, endPoint y: 164, distance: 16.6
click at [139, 164] on div "Name hljs override Description Overriding dark hljs boxes CSS body .hljs { back…" at bounding box center [309, 183] width 346 height 166
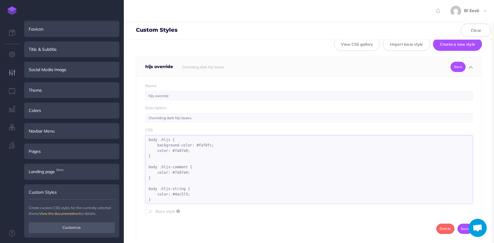
scroll to position [61, 0]
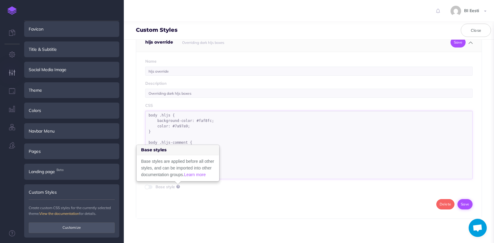
type textarea "body .hljs { background-color: #faf8fc; color: #7a97a9; } body .hljs-comment { …"
click at [458, 204] on button "Save" at bounding box center [465, 204] width 15 height 10
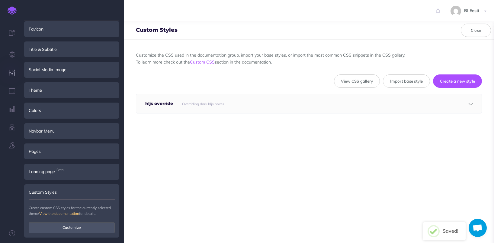
scroll to position [0, 0]
click at [77, 189] on div "Custom Styles" at bounding box center [71, 192] width 95 height 16
click at [10, 10] on img at bounding box center [12, 10] width 9 height 8
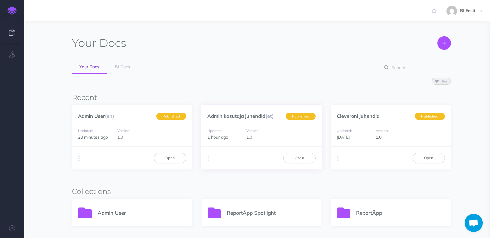
click at [250, 119] on div "Admin kasutaja juhendid (et) Published" at bounding box center [261, 113] width 120 height 16
click at [252, 115] on link "Admin kasutaja juhendid (et)" at bounding box center [240, 116] width 66 height 6
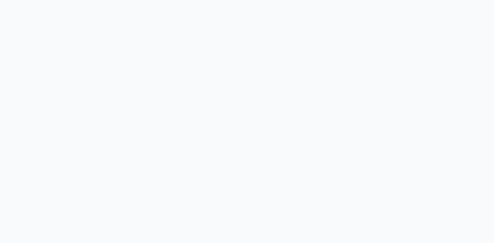
select select "et"
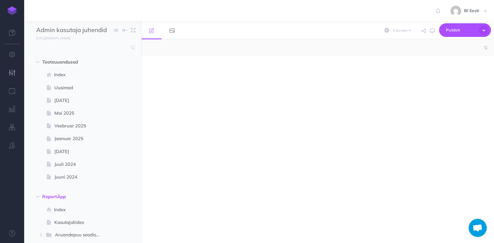
click at [11, 74] on icon "button" at bounding box center [12, 72] width 6 height 6
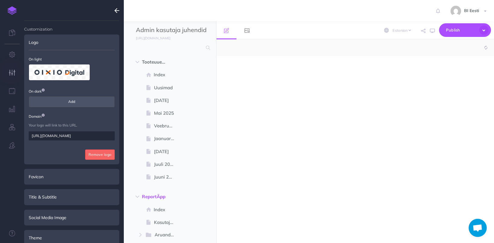
select select "null"
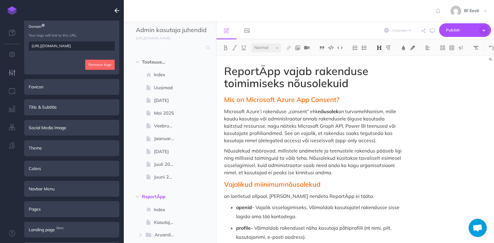
scroll to position [110, 0]
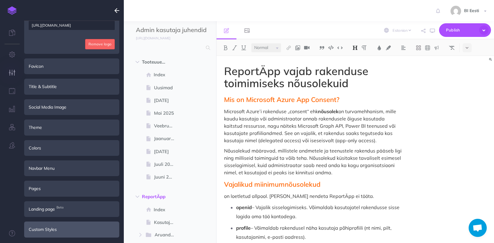
click at [46, 228] on div "Custom Styles" at bounding box center [71, 229] width 95 height 16
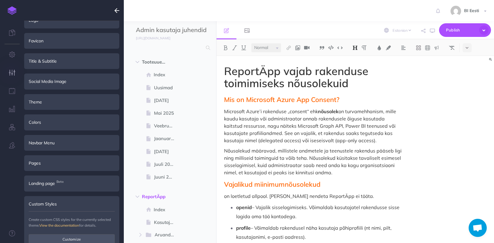
scroll to position [34, 0]
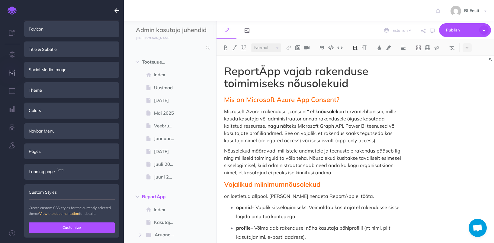
click at [81, 227] on button "Customize" at bounding box center [72, 227] width 86 height 10
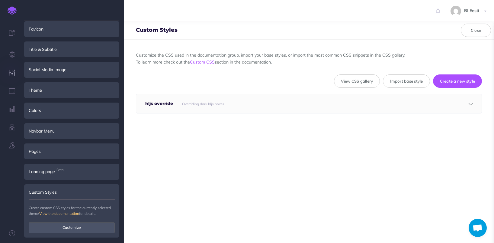
click at [469, 105] on icon "button" at bounding box center [471, 104] width 4 height 4
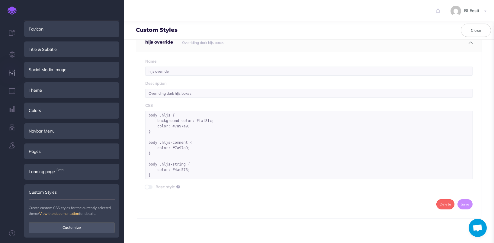
scroll to position [1, 0]
click at [479, 30] on button "Close" at bounding box center [476, 30] width 30 height 13
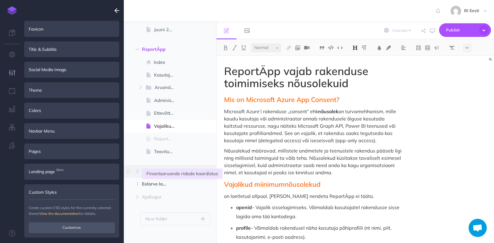
scroll to position [153, 0]
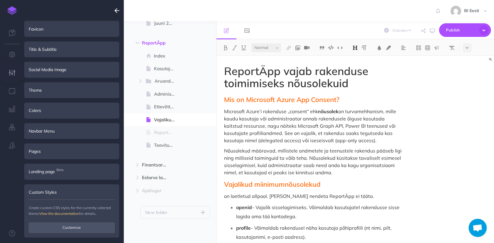
click at [115, 11] on icon "button" at bounding box center [117, 10] width 5 height 7
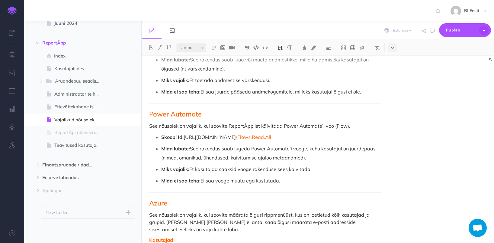
scroll to position [786, 0]
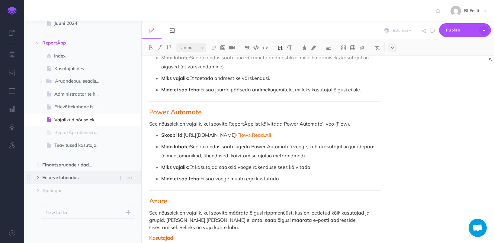
click at [36, 176] on button "button" at bounding box center [37, 177] width 11 height 7
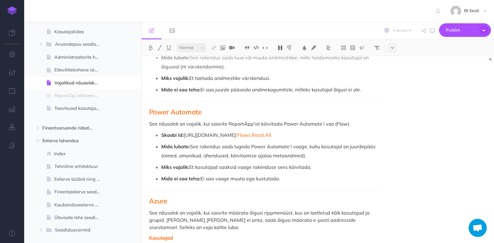
scroll to position [250, 0]
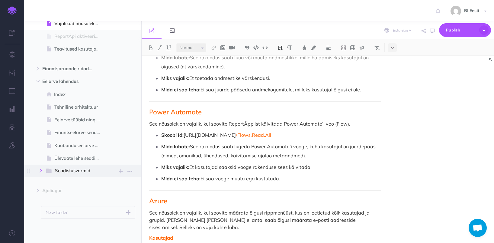
click at [40, 171] on icon "button" at bounding box center [41, 171] width 4 height 4
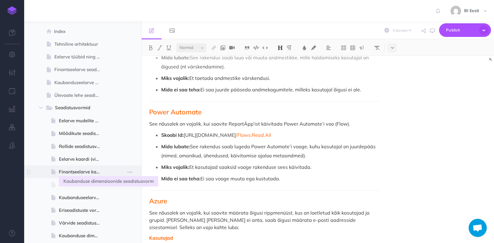
scroll to position [310, 0]
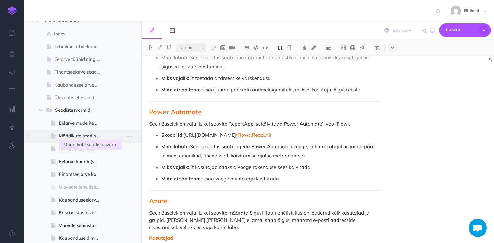
click at [83, 135] on span "Mõõdikute seadistusvorm" at bounding box center [82, 135] width 46 height 7
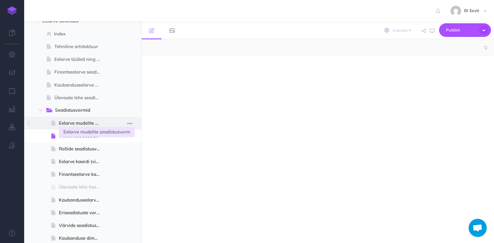
select select "null"
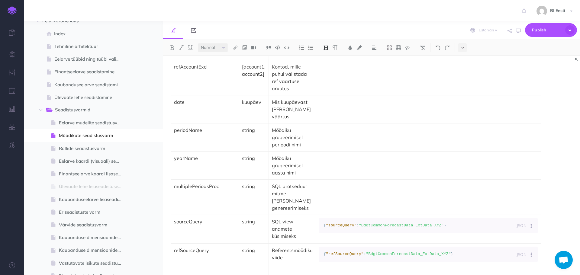
scroll to position [865, 0]
click at [13, 11] on img at bounding box center [12, 10] width 9 height 8
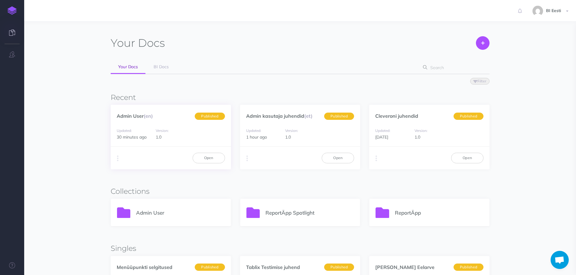
click at [145, 112] on div "Admin User (en) Published" at bounding box center [171, 113] width 120 height 16
click at [137, 121] on div "Admin User (en) Published" at bounding box center [171, 113] width 120 height 16
click at [140, 117] on link "Admin User (en)" at bounding box center [135, 116] width 36 height 6
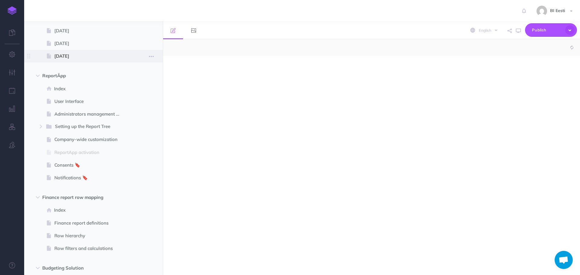
select select "null"
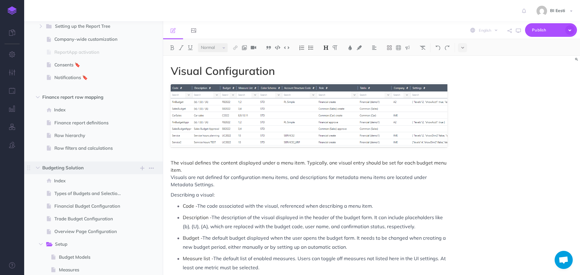
scroll to position [272, 0]
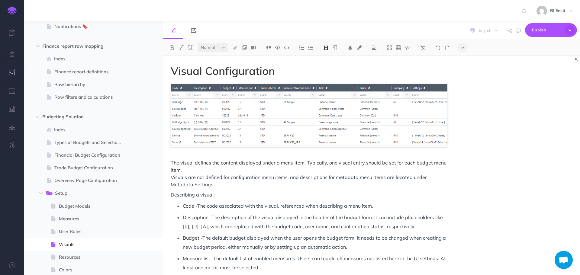
click at [12, 74] on icon "button" at bounding box center [12, 72] width 6 height 6
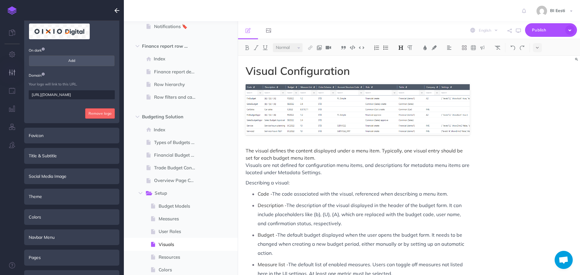
scroll to position [78, 0]
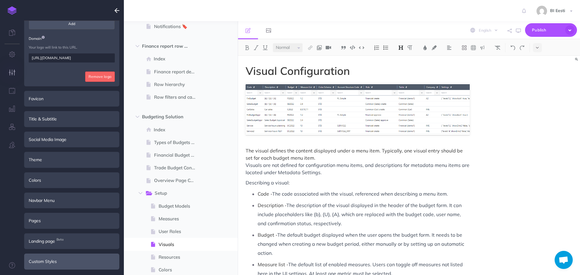
click at [74, 262] on div "Custom Styles" at bounding box center [71, 262] width 95 height 16
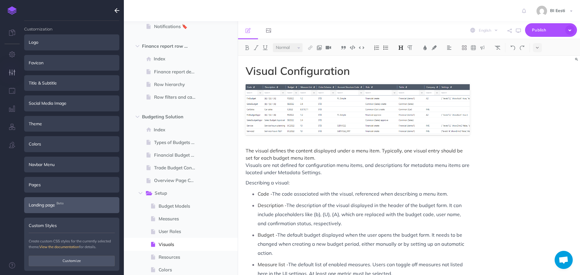
scroll to position [1, 0]
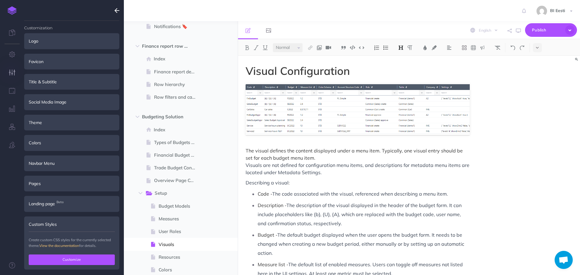
click at [75, 258] on button "Customize" at bounding box center [72, 260] width 86 height 10
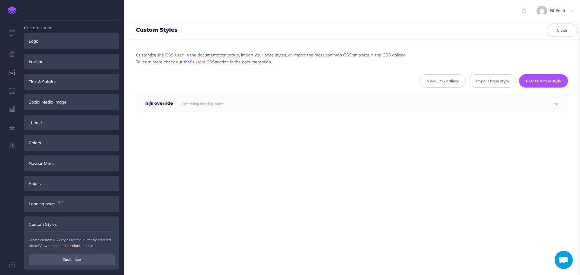
click at [162, 105] on h5 "hljs override" at bounding box center [160, 103] width 31 height 19
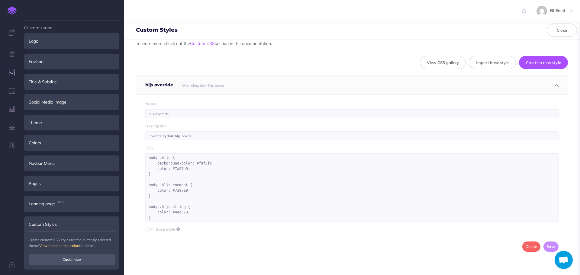
scroll to position [29, 0]
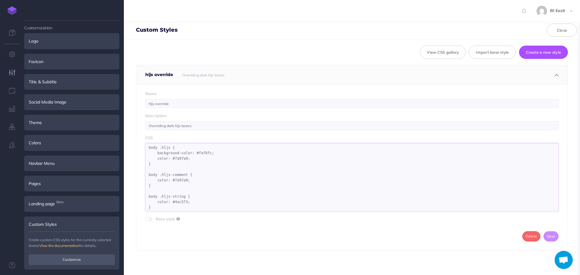
click at [156, 208] on textarea "body .hljs { background-color: #faf8fc; color: #7a97a9; } body .hljs-comment { …" at bounding box center [351, 177] width 413 height 68
paste textarea "body #sd_container #sd_content .table-container { max-height: none; }"
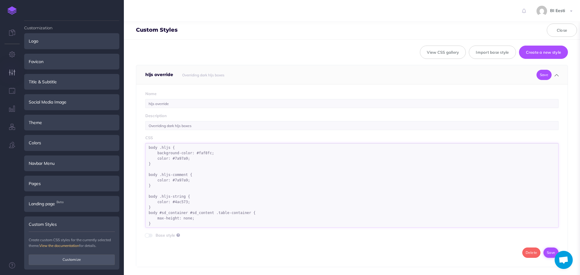
type textarea "body .hljs { background-color: #faf8fc; color: #7a97a9; } body .hljs-comment { …"
click at [547, 250] on button "Save" at bounding box center [551, 253] width 15 height 10
click at [68, 257] on button "Customize" at bounding box center [72, 260] width 86 height 10
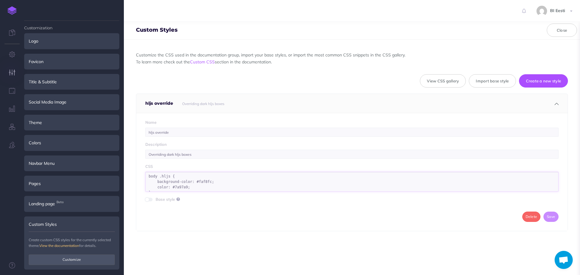
click at [260, 183] on textarea "body .hljs { background-color: #faf8fc; color: #7a97a9; } body .hljs-comment { …" at bounding box center [351, 182] width 413 height 20
click at [162, 183] on textarea "body .hljs { background-color: #faf8fc; color: #7a97a9; } body .hljs-comment { …" at bounding box center [351, 182] width 413 height 20
click at [148, 189] on textarea "body .hljs { background-color: #faf8fc; color: #7a97a9; } body .hljs-comment { …" at bounding box center [351, 182] width 413 height 20
type textarea "body .hljs { background-color: #faf8fc; color: #7a97a9; } body .hljs-comment { …"
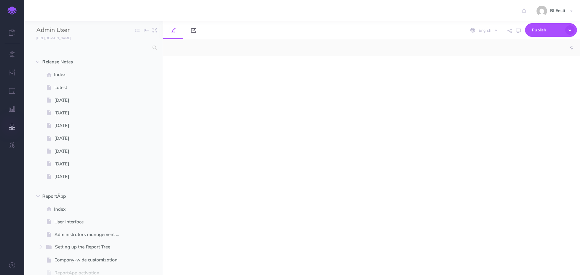
select select "null"
